Goal: Task Accomplishment & Management: Manage account settings

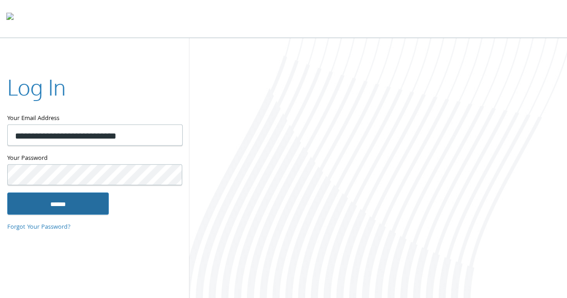
click at [57, 202] on input "******" at bounding box center [57, 203] width 101 height 22
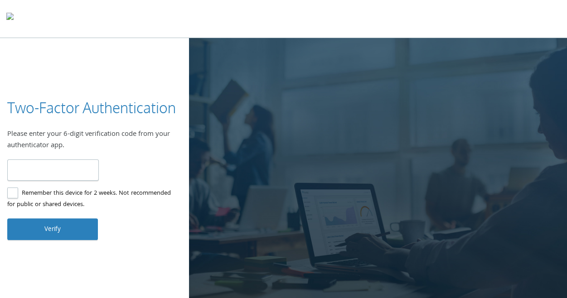
type input "******"
click at [11, 191] on label "Remember this device for 2 weeks. Not recommended for public or shared devices." at bounding box center [90, 199] width 167 height 23
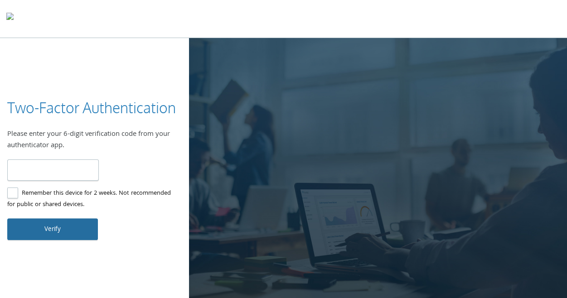
click at [33, 228] on button "Verify" at bounding box center [52, 229] width 91 height 22
